Goal: Transaction & Acquisition: Purchase product/service

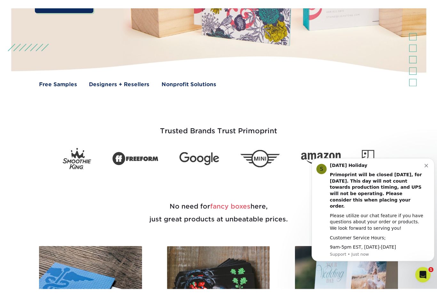
scroll to position [164, 0]
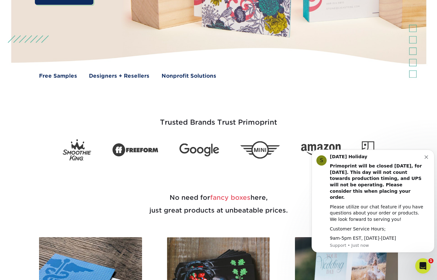
click at [428, 159] on icon "Dismiss notification" at bounding box center [427, 158] width 4 height 4
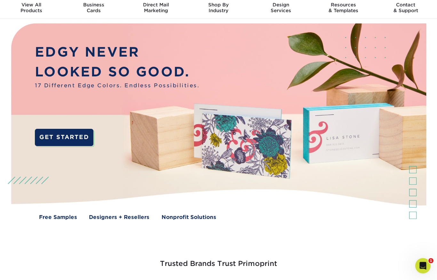
scroll to position [0, 0]
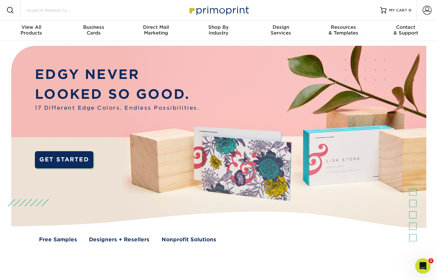
click at [40, 8] on input "Search Products" at bounding box center [57, 10] width 62 height 8
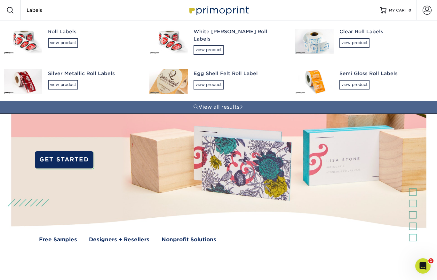
type input "Labels"
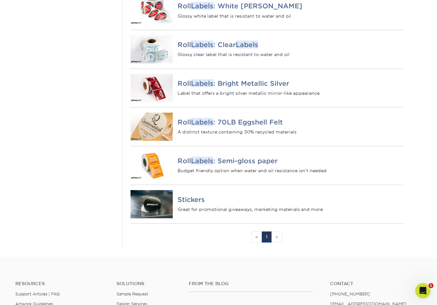
scroll to position [175, 0]
click at [258, 171] on div "Roll Labels : Semi-gloss paper Budget friendly option when water and oil resist…" at bounding box center [290, 164] width 225 height 17
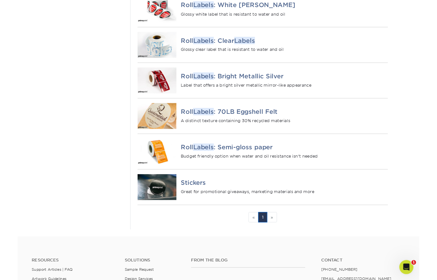
scroll to position [200, 0]
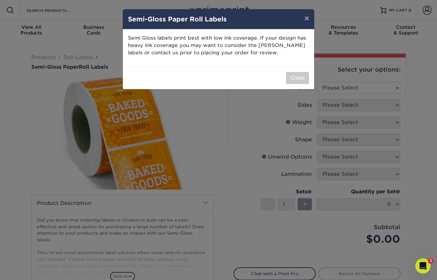
click at [303, 80] on button "Close" at bounding box center [297, 78] width 23 height 12
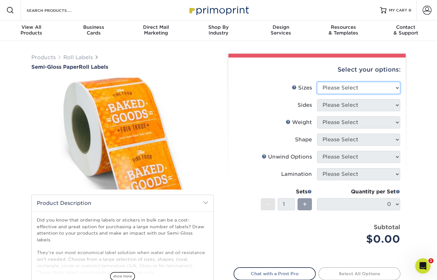
click at [385, 86] on select "Please Select 1" x 1" 1" x 2" 1" x 2.5" 1" x 3" 1.5" x 1.5" 1.5" x 2.5" 1.5" x …" at bounding box center [358, 88] width 83 height 12
select select "3.00x4.00"
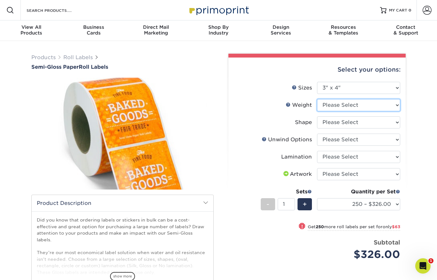
click at [391, 106] on select "Please Select SG" at bounding box center [358, 105] width 83 height 12
select select "SG"
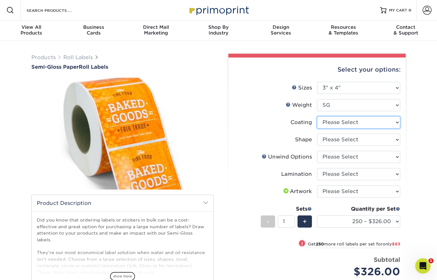
click at [376, 121] on select at bounding box center [358, 122] width 83 height 12
select select "3e7618de-abca-4bda-9f97-8b9129e913d8"
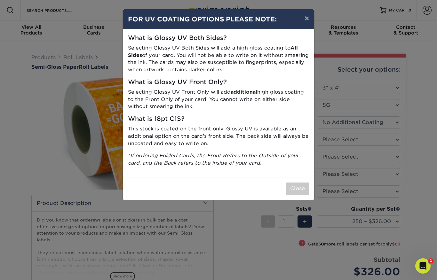
click at [306, 185] on button "Close" at bounding box center [297, 189] width 23 height 12
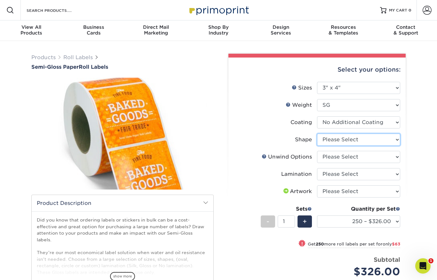
click at [361, 139] on select "Please Select Oval Rectangle" at bounding box center [358, 140] width 83 height 12
select select "ee567ae7-d0e9-47ca-830a-b172c097b44f"
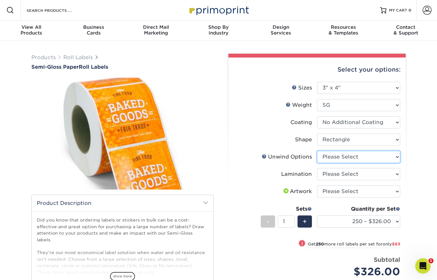
click at [355, 157] on select "Please Select Not Important Off Top (Direction #1) Off Bottom (Direction #2) Of…" at bounding box center [358, 157] width 83 height 12
select select "d16c2772-aac7-41d6-a124-047cd7375882"
click at [360, 174] on select "Please Select Gloss Lamination No Lamination Silk" at bounding box center [358, 174] width 83 height 12
select select "eff8cfea-abf7-4cab-a64a-391be13b3076"
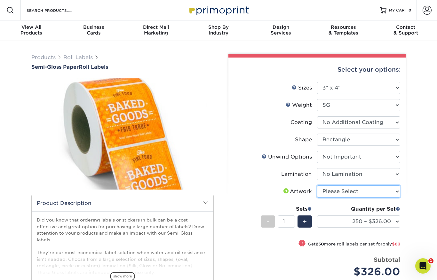
click at [351, 192] on select "Please Select I will upload files I need a design - $50" at bounding box center [358, 192] width 83 height 12
select select "upload"
